Goal: Information Seeking & Learning: Learn about a topic

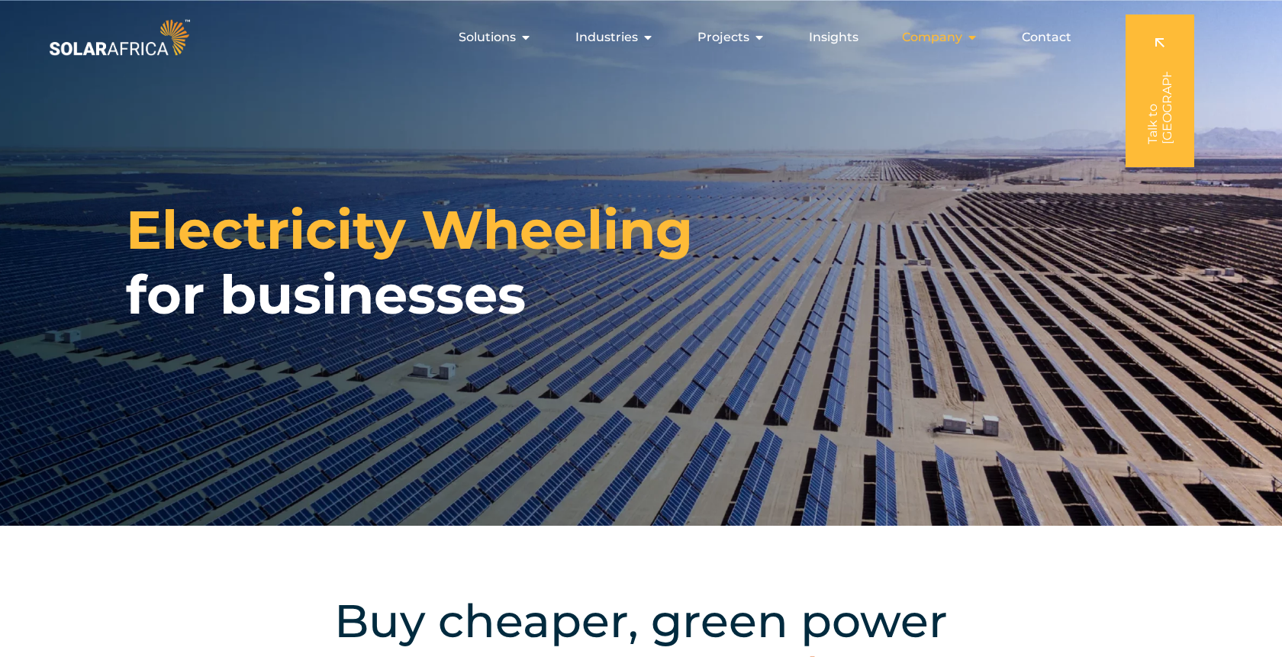
click at [975, 39] on icon "Menu" at bounding box center [972, 37] width 12 height 12
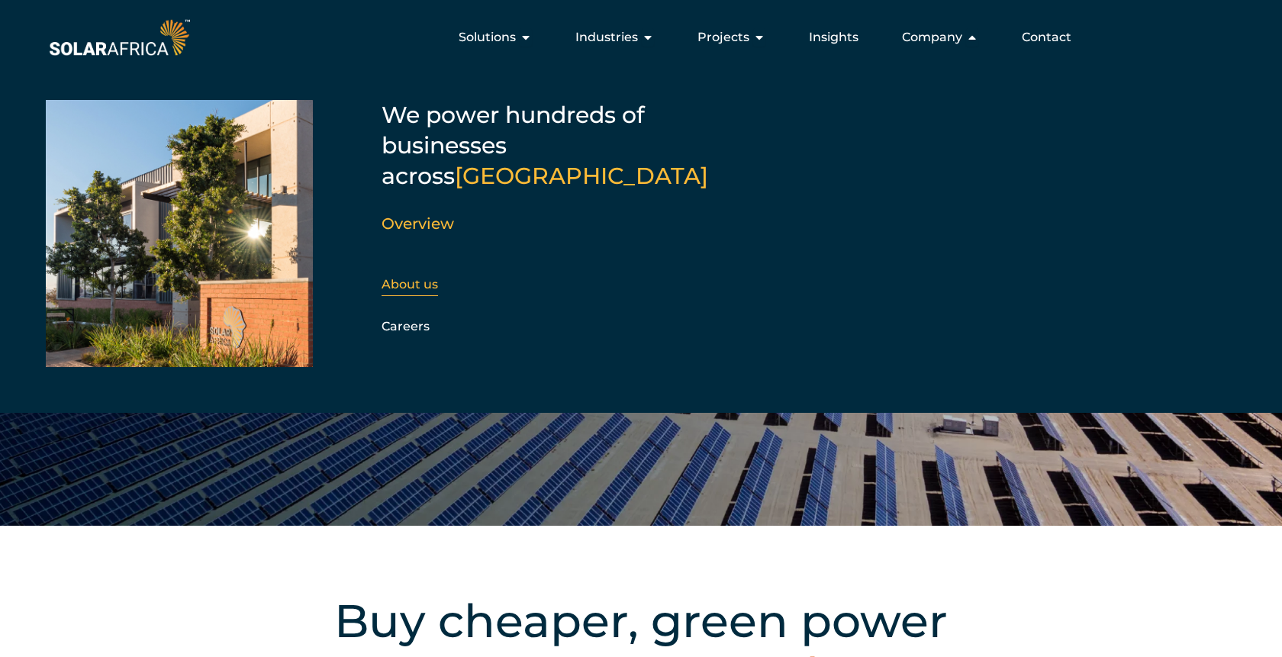
click at [411, 277] on link "About us" at bounding box center [410, 284] width 56 height 15
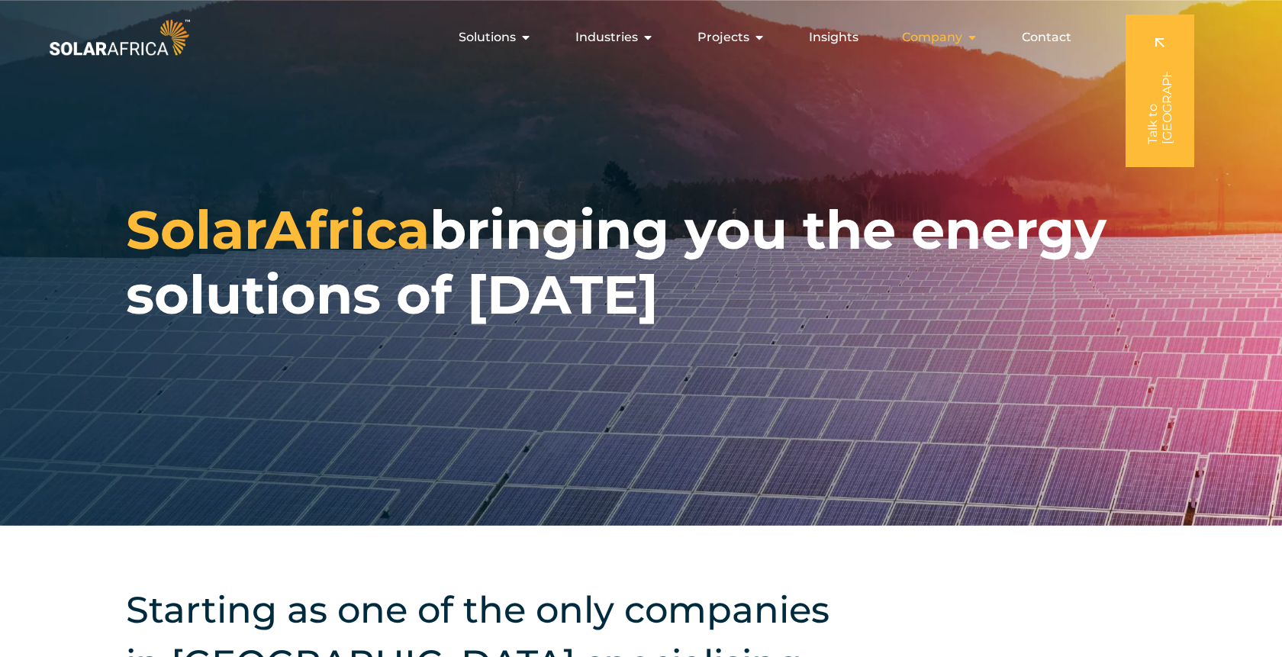
click at [976, 36] on icon "Menu" at bounding box center [972, 37] width 12 height 12
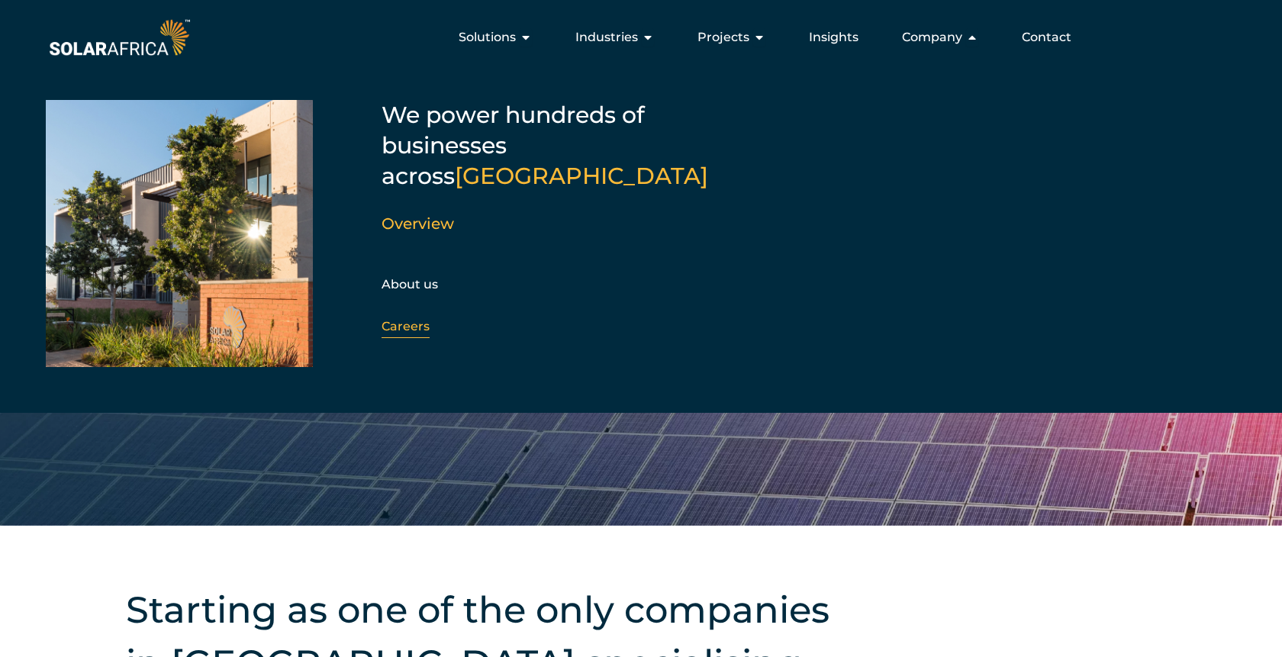
click at [406, 319] on link "Careers" at bounding box center [406, 326] width 48 height 15
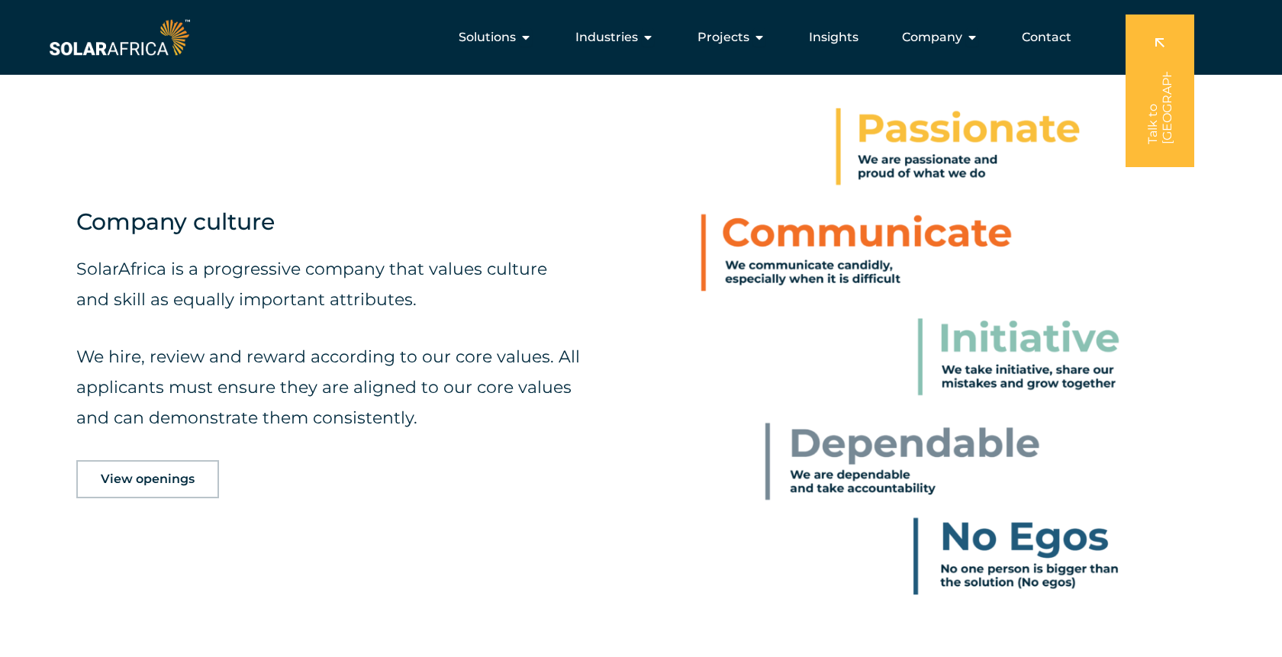
scroll to position [675, 0]
